Goal: Task Accomplishment & Management: Complete application form

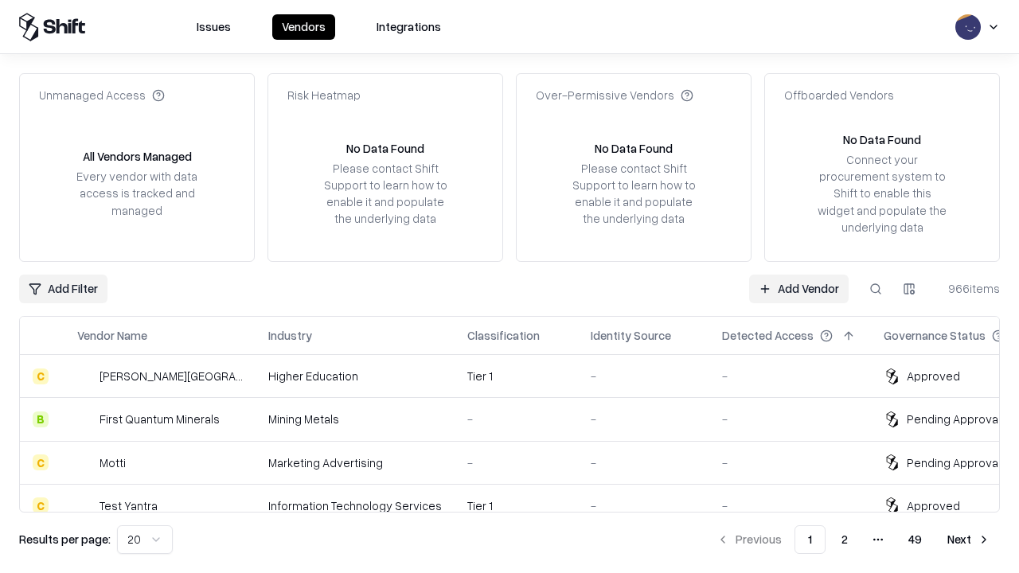
click at [798, 288] on link "Add Vendor" at bounding box center [798, 289] width 99 height 29
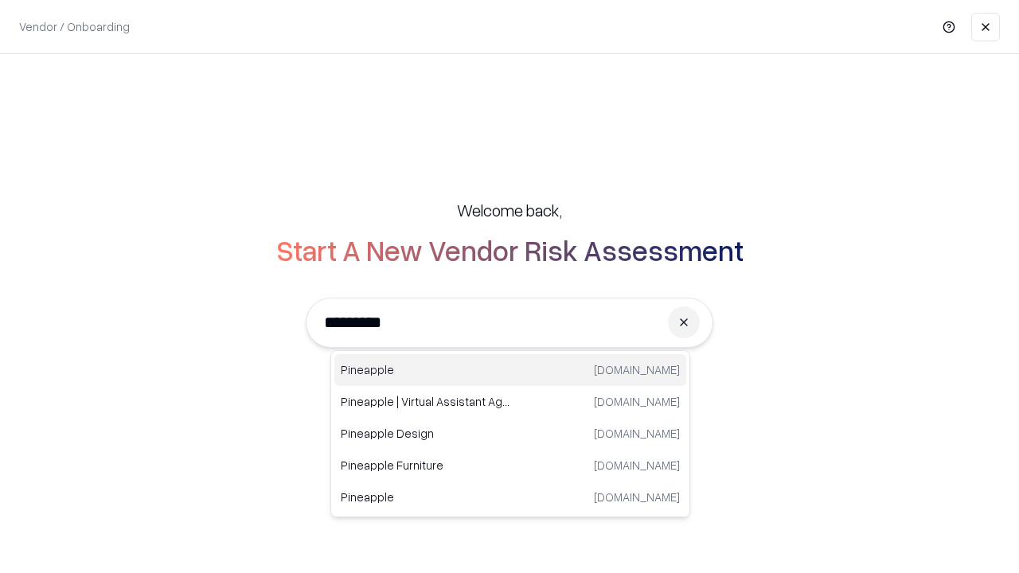
click at [510, 370] on div "Pineapple [DOMAIN_NAME]" at bounding box center [510, 370] width 352 height 32
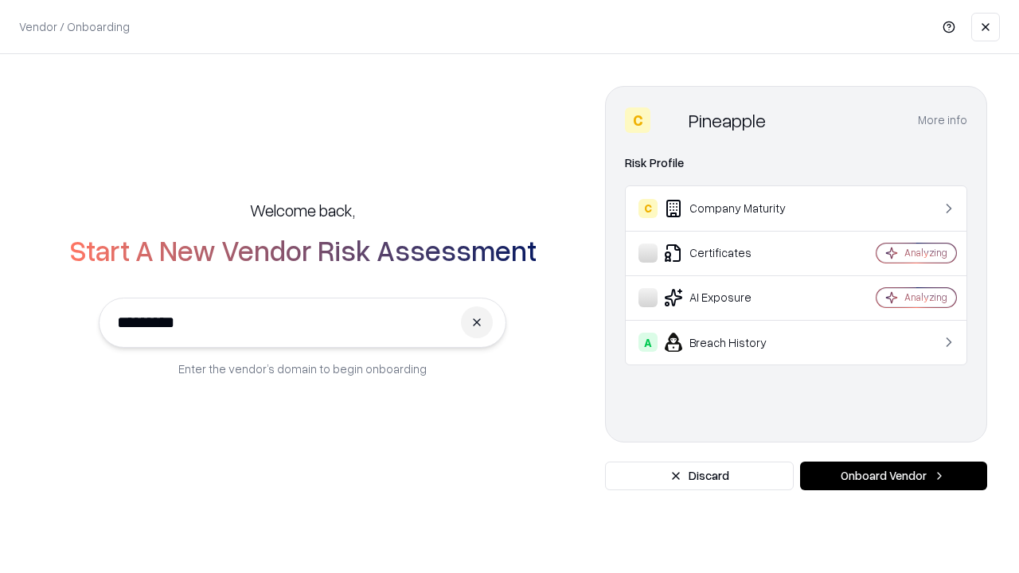
type input "*********"
click at [893, 476] on button "Onboard Vendor" at bounding box center [893, 476] width 187 height 29
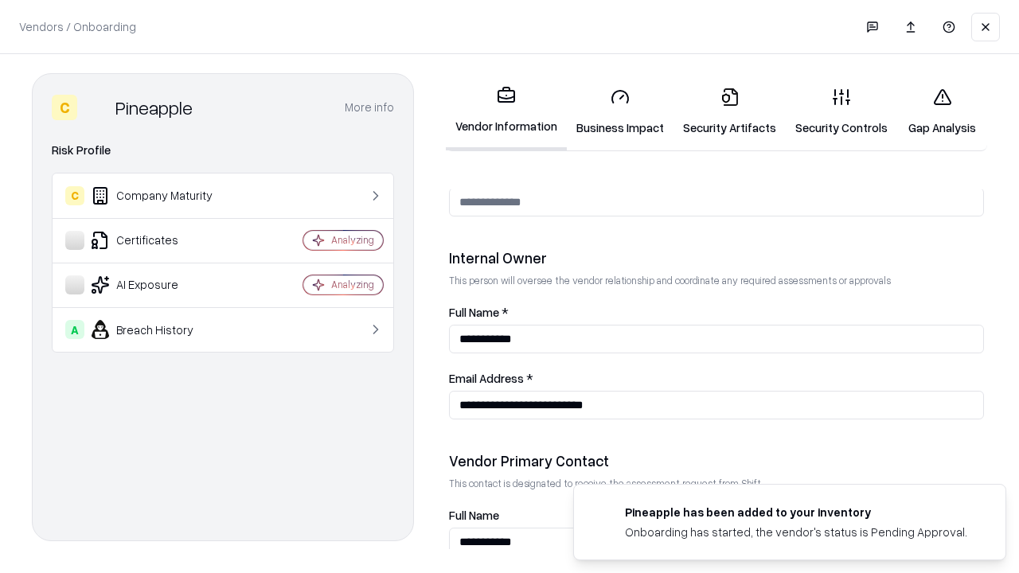
scroll to position [825, 0]
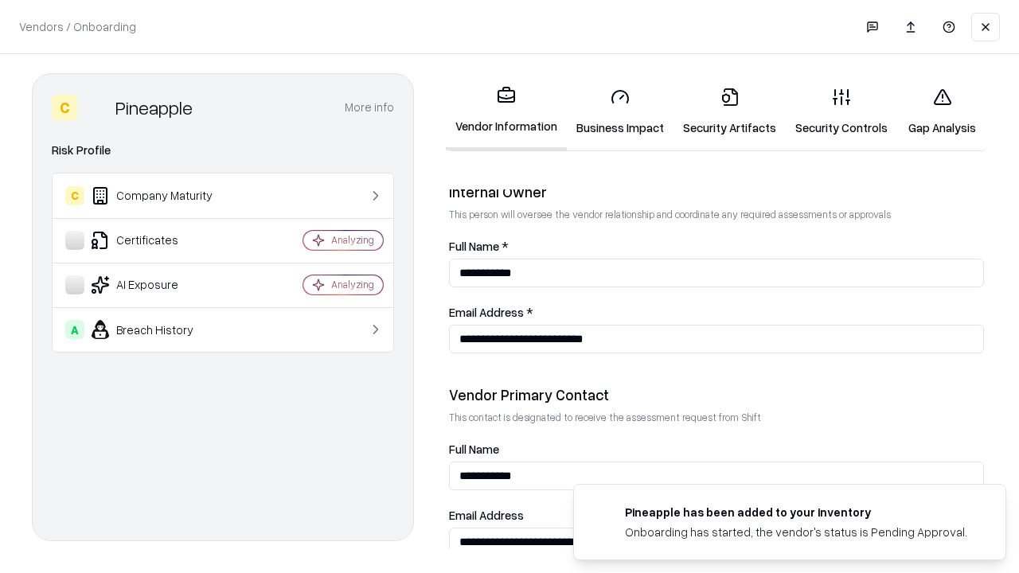
click at [729, 111] on link "Security Artifacts" at bounding box center [729, 112] width 112 height 74
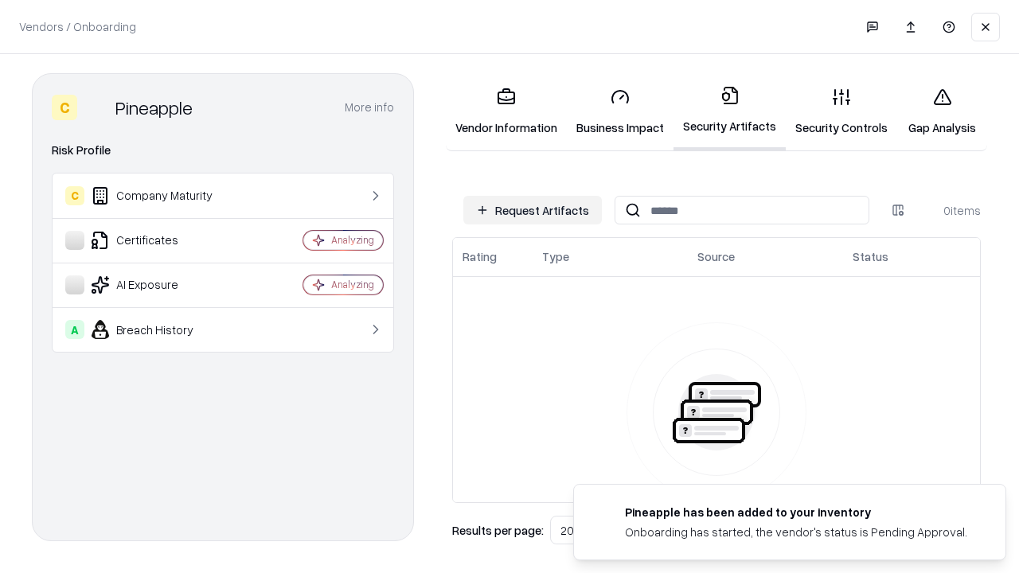
click at [532, 210] on button "Request Artifacts" at bounding box center [532, 210] width 138 height 29
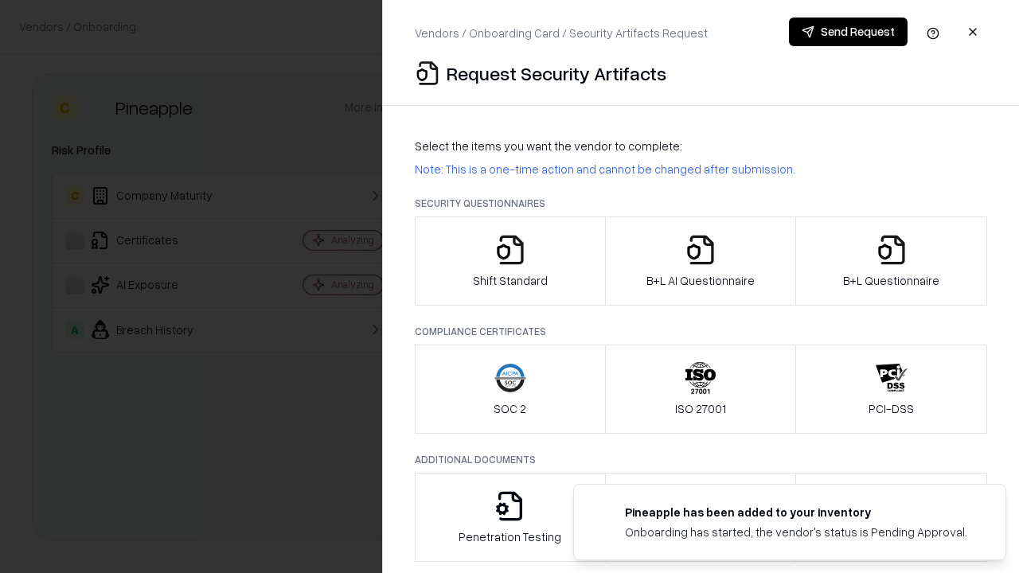
click at [891, 261] on icon "button" at bounding box center [891, 250] width 32 height 32
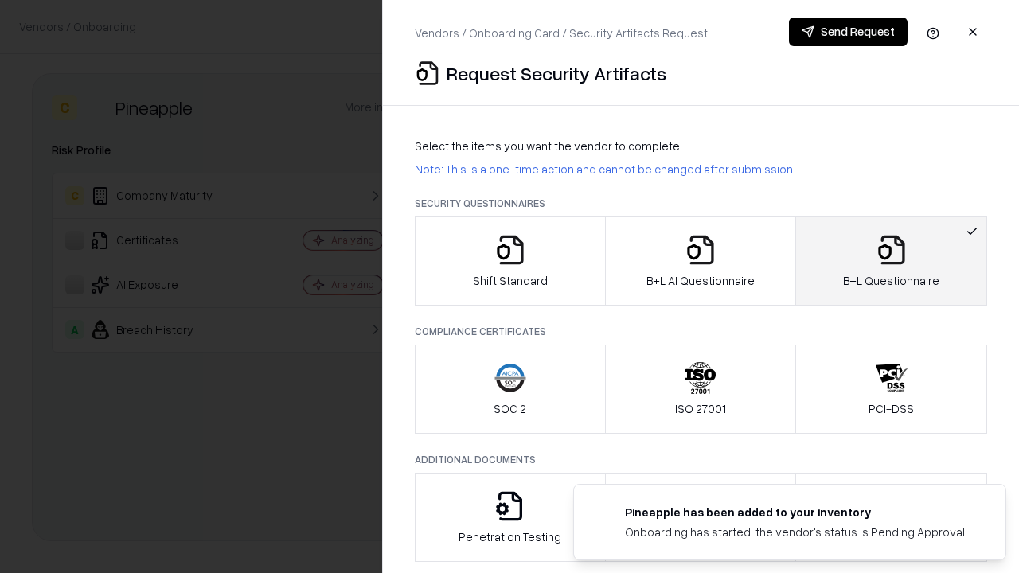
click at [700, 261] on icon "button" at bounding box center [700, 250] width 32 height 32
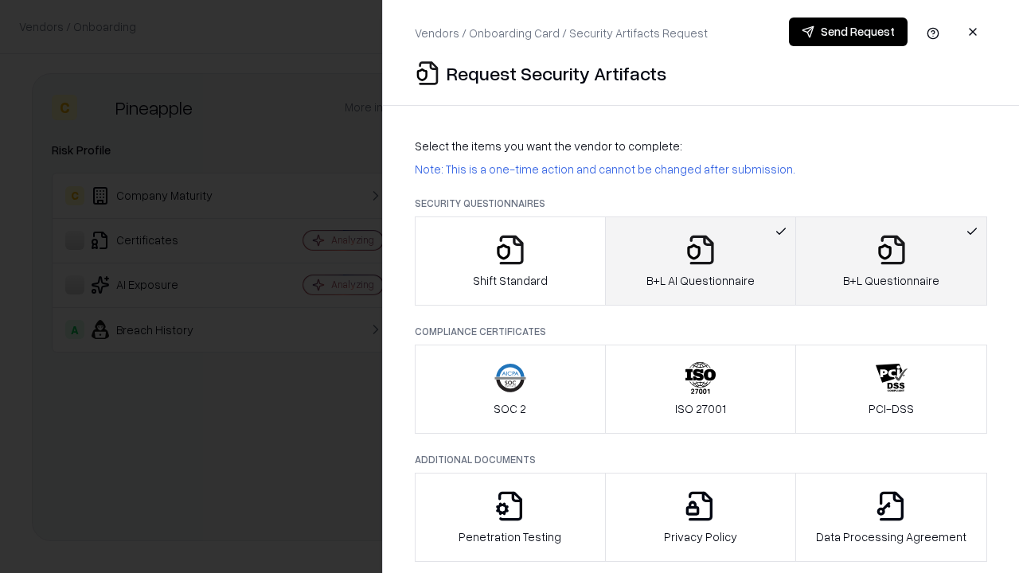
click at [848, 32] on button "Send Request" at bounding box center [848, 32] width 119 height 29
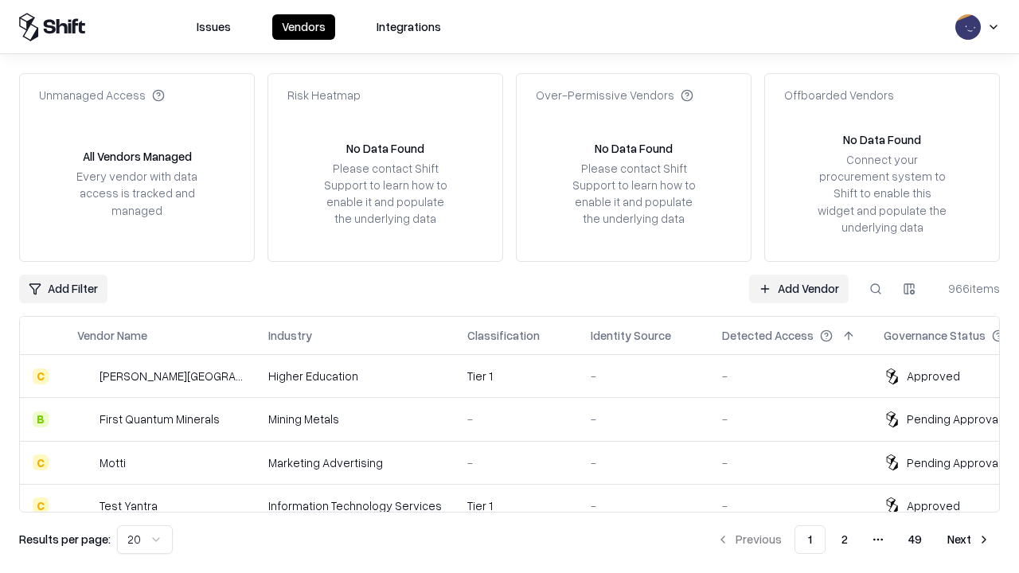
click at [798, 288] on link "Add Vendor" at bounding box center [798, 289] width 99 height 29
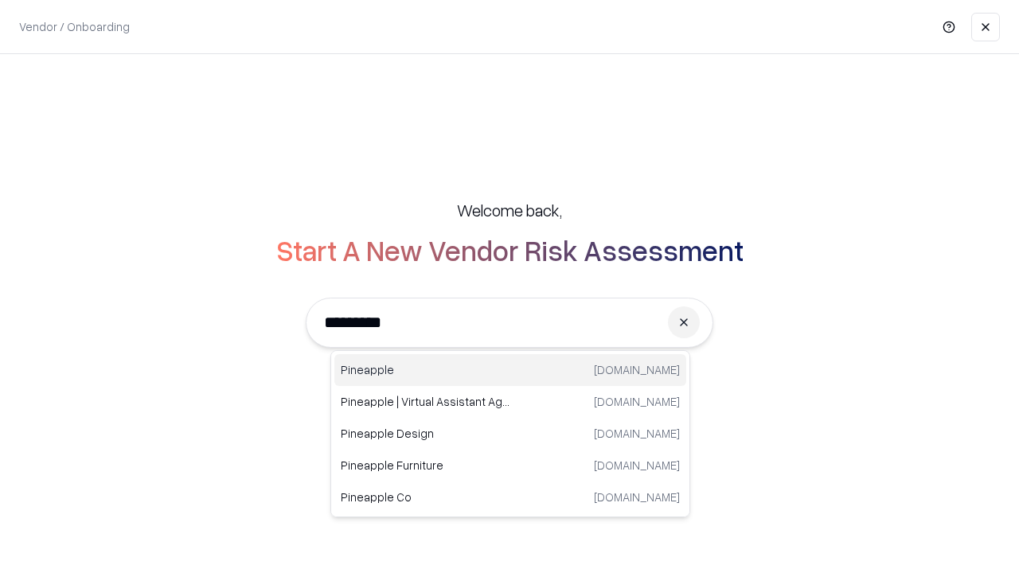
click at [510, 370] on div "Pineapple [DOMAIN_NAME]" at bounding box center [510, 370] width 352 height 32
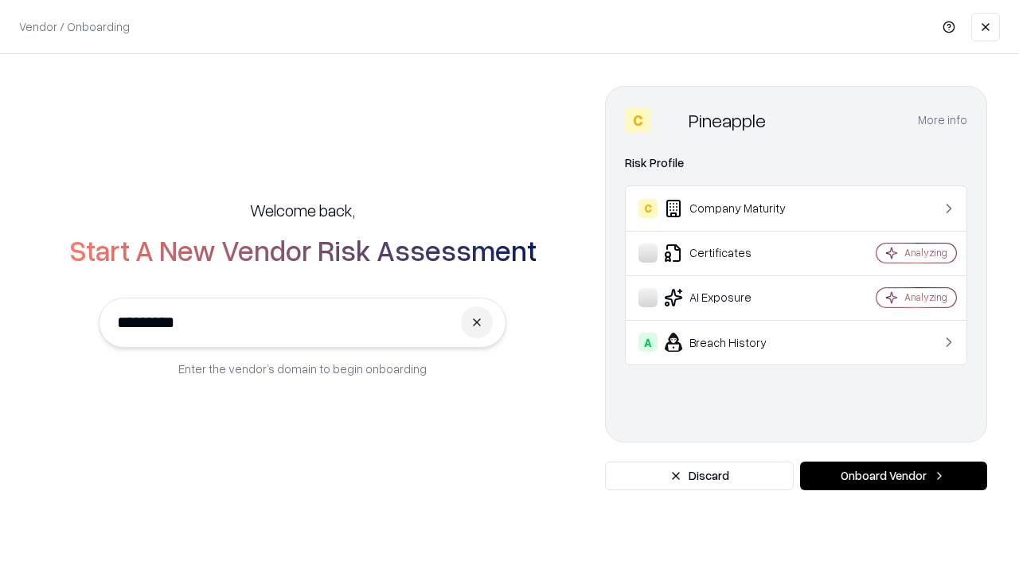
type input "*********"
click at [893, 476] on button "Onboard Vendor" at bounding box center [893, 476] width 187 height 29
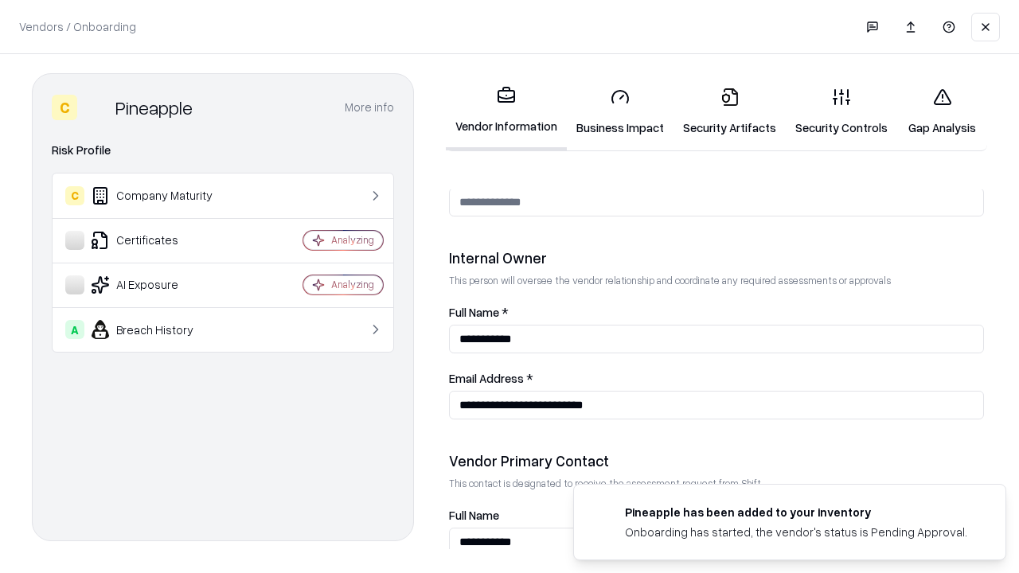
scroll to position [825, 0]
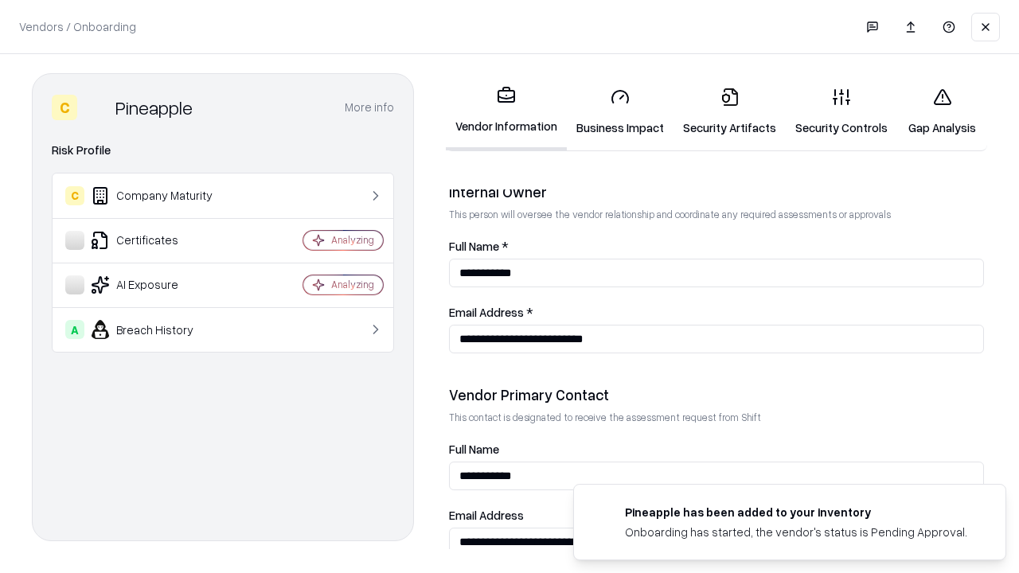
click at [942, 111] on link "Gap Analysis" at bounding box center [942, 112] width 90 height 74
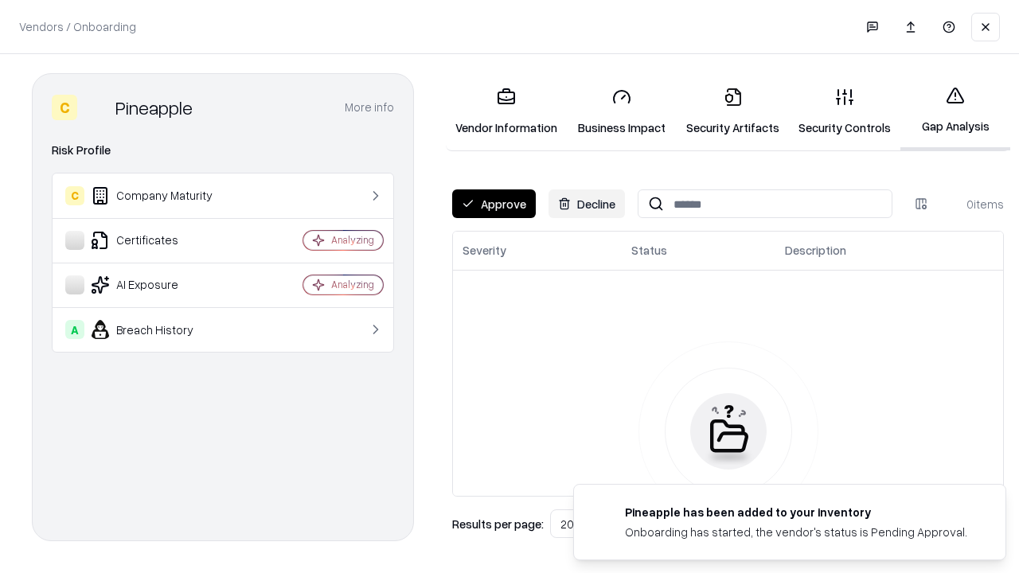
click at [493, 204] on button "Approve" at bounding box center [494, 203] width 84 height 29
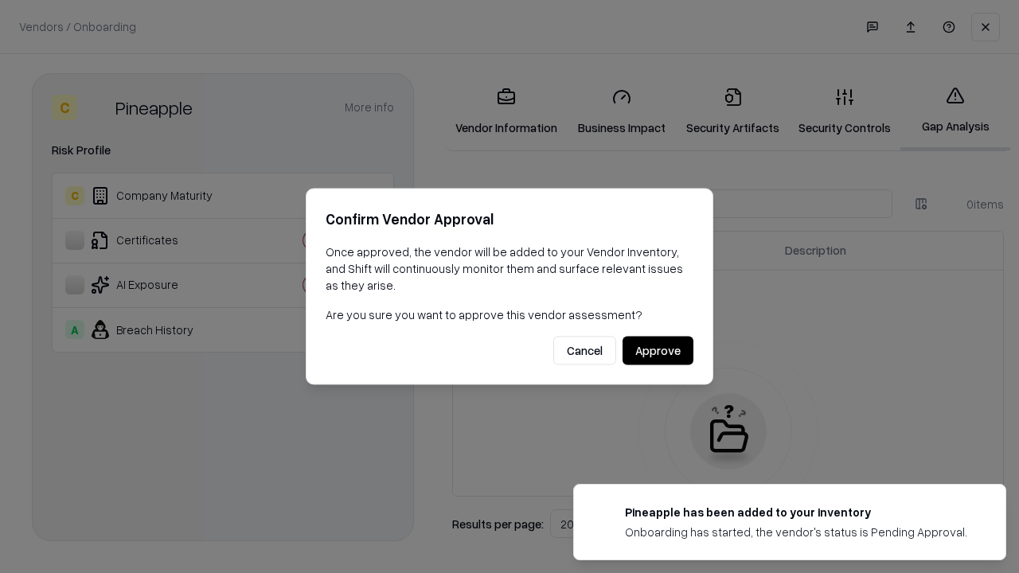
click at [657, 350] on button "Approve" at bounding box center [657, 351] width 71 height 29
